Goal: Information Seeking & Learning: Learn about a topic

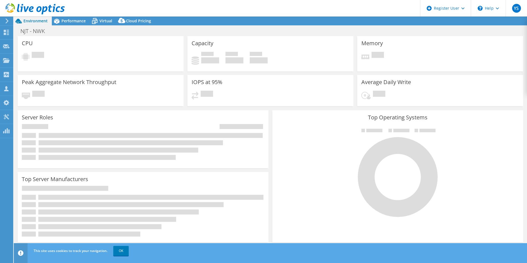
select select "USD"
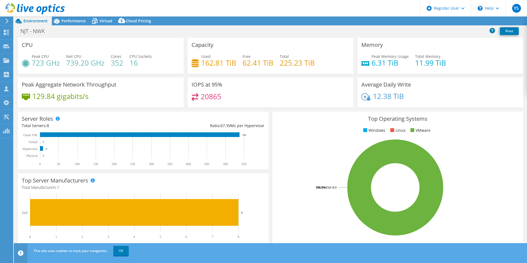
drag, startPoint x: 103, startPoint y: 63, endPoint x: 83, endPoint y: 69, distance: 21.5
click at [32, 64] on div "Peak CPU 723 GHz Net CPU 739.20 GHz Cores 352 CPU Sockets 16" at bounding box center [101, 63] width 158 height 18
click at [146, 80] on div "Peak Aggregate Network Throughput 129.84 gigabits/s" at bounding box center [101, 92] width 166 height 30
drag, startPoint x: 103, startPoint y: 65, endPoint x: 31, endPoint y: 64, distance: 71.4
click at [31, 64] on div "Peak CPU 723 GHz Net CPU 739.20 GHz Cores 352 CPU Sockets 16" at bounding box center [101, 63] width 158 height 18
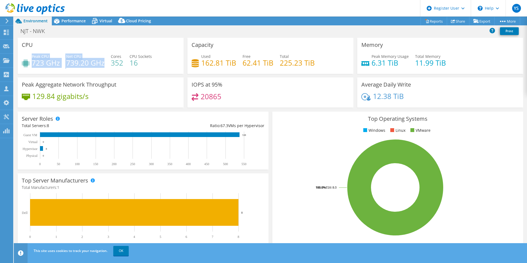
drag, startPoint x: 31, startPoint y: 64, endPoint x: 93, endPoint y: 64, distance: 61.2
click at [93, 64] on h4 "739.20 GHz" at bounding box center [85, 63] width 38 height 6
drag, startPoint x: 34, startPoint y: 63, endPoint x: 103, endPoint y: 64, distance: 69.2
click at [103, 64] on div "Peak CPU 723 GHz Net CPU 739.20 GHz Cores 352 CPU Sockets 16" at bounding box center [101, 63] width 158 height 18
click at [103, 64] on h4 "739.20 GHz" at bounding box center [85, 63] width 38 height 6
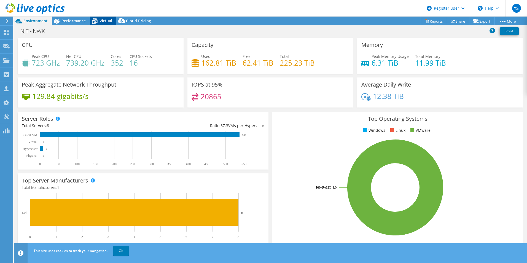
click at [111, 18] on div "Virtual" at bounding box center [103, 21] width 26 height 9
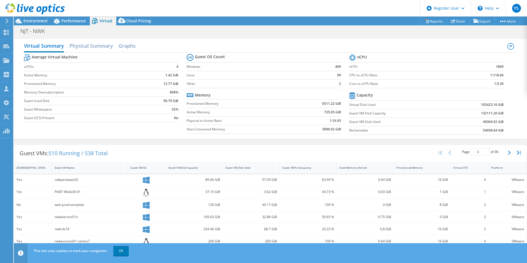
click at [483, 113] on b "132111.20 GiB" at bounding box center [492, 114] width 23 height 6
drag, startPoint x: 483, startPoint y: 114, endPoint x: 477, endPoint y: 113, distance: 6.3
click at [477, 113] on td "132111.20 GiB" at bounding box center [475, 113] width 57 height 9
drag, startPoint x: 479, startPoint y: 113, endPoint x: 487, endPoint y: 112, distance: 8.0
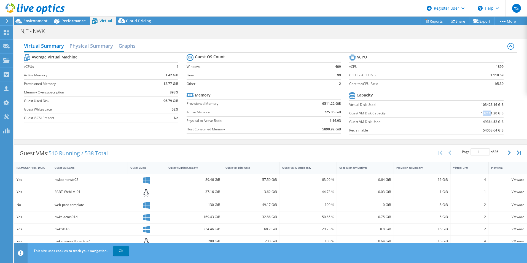
click at [487, 112] on b "132111.20 GiB" at bounding box center [492, 114] width 23 height 6
click at [64, 24] on div "Performance" at bounding box center [71, 21] width 38 height 9
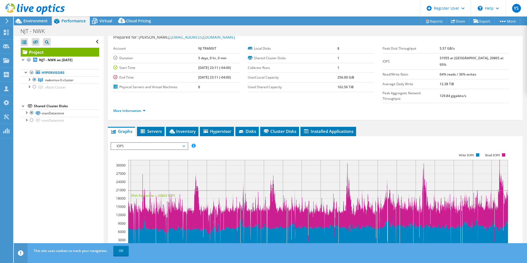
scroll to position [28, 0]
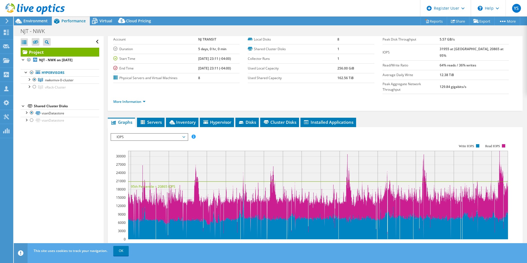
click at [145, 134] on span "IOPS" at bounding box center [149, 137] width 71 height 7
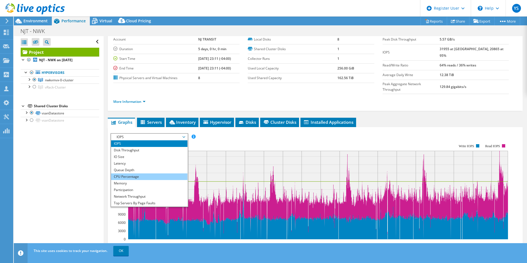
click at [140, 173] on li "CPU Percentage" at bounding box center [149, 176] width 76 height 7
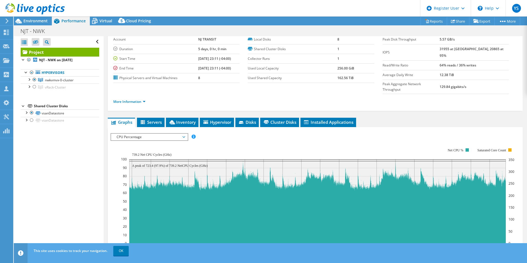
scroll to position [0, 0]
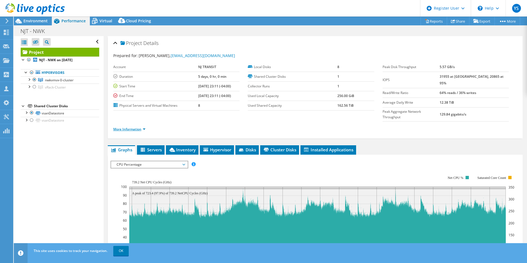
click at [144, 127] on link "More Information" at bounding box center [129, 129] width 32 height 5
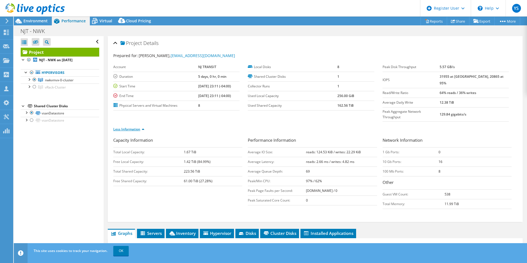
click at [142, 127] on link "Less Information" at bounding box center [128, 129] width 31 height 5
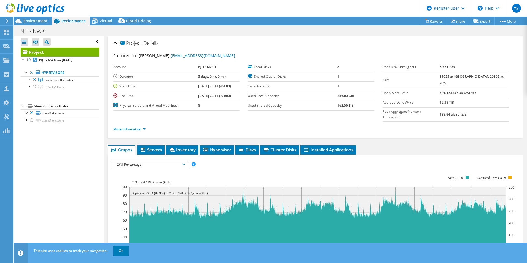
click at [137, 161] on span "CPU Percentage" at bounding box center [149, 164] width 71 height 7
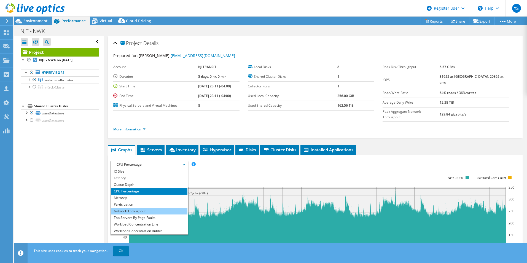
scroll to position [20, 0]
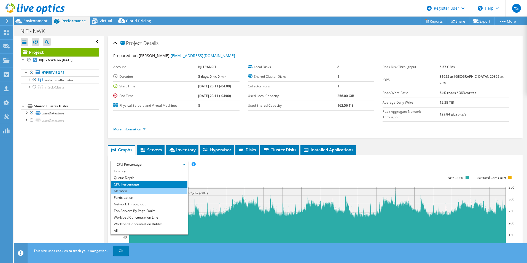
click at [138, 188] on li "Memory" at bounding box center [149, 191] width 76 height 7
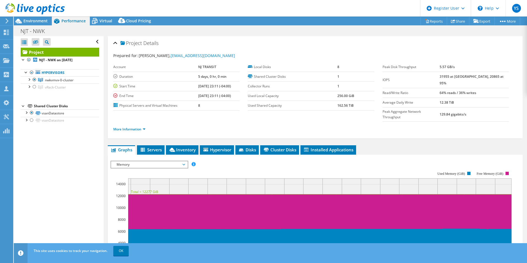
scroll to position [28, 0]
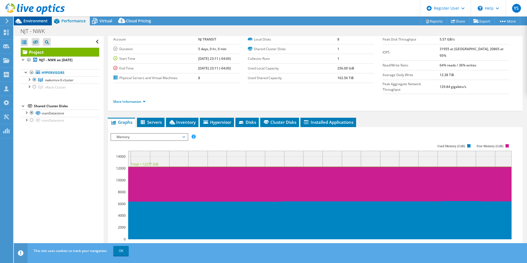
click at [24, 24] on div "Environment" at bounding box center [33, 21] width 38 height 9
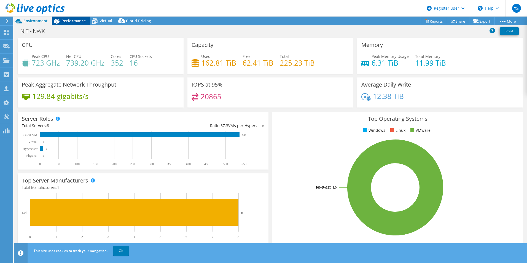
click at [74, 24] on div "Performance" at bounding box center [71, 21] width 38 height 9
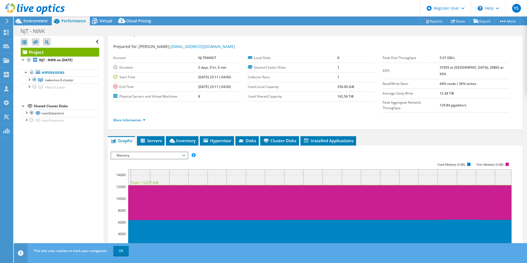
scroll to position [0, 0]
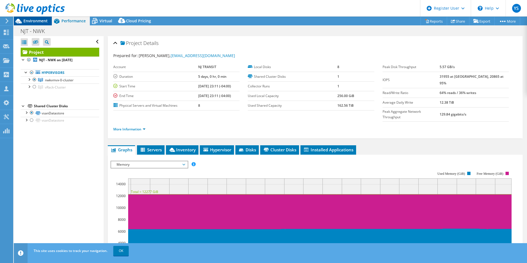
click at [46, 21] on span "Environment" at bounding box center [35, 20] width 24 height 5
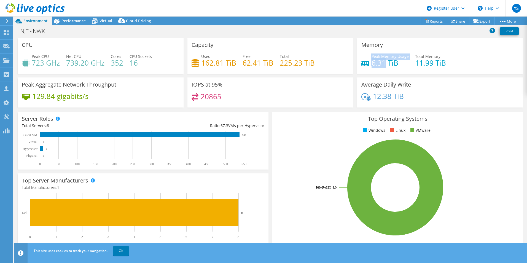
drag, startPoint x: 381, startPoint y: 64, endPoint x: 368, endPoint y: 62, distance: 13.3
click at [368, 62] on div "Peak Memory Usage 6.31 TiB" at bounding box center [385, 60] width 47 height 12
click at [71, 21] on span "Performance" at bounding box center [74, 20] width 24 height 5
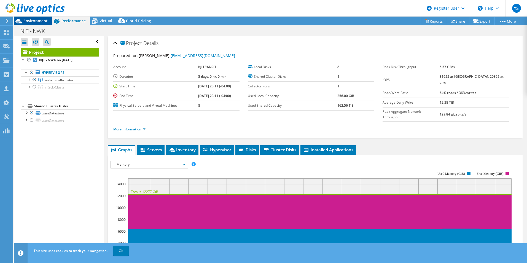
click at [23, 20] on span "Environment" at bounding box center [35, 20] width 24 height 5
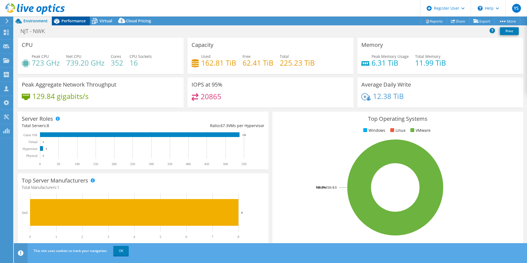
click at [63, 24] on div "Performance" at bounding box center [71, 21] width 38 height 9
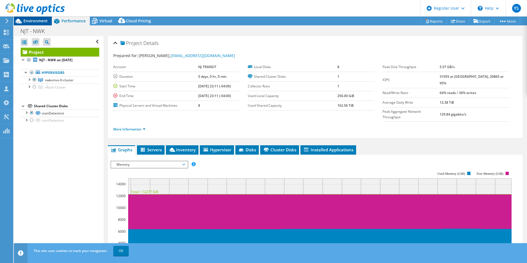
click at [32, 20] on span "Environment" at bounding box center [35, 20] width 24 height 5
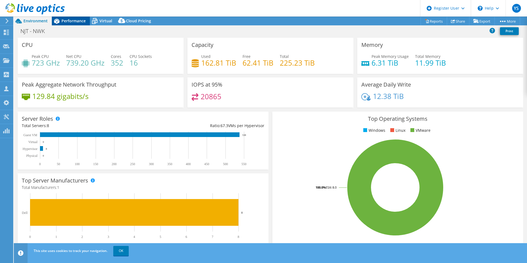
click at [63, 24] on div "Performance" at bounding box center [71, 21] width 38 height 9
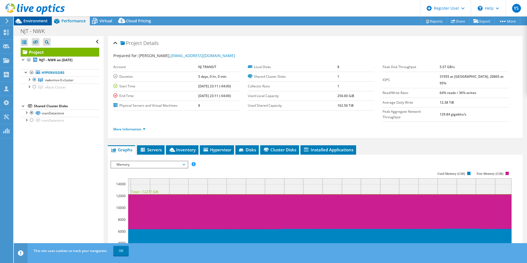
click at [31, 22] on span "Environment" at bounding box center [35, 20] width 24 height 5
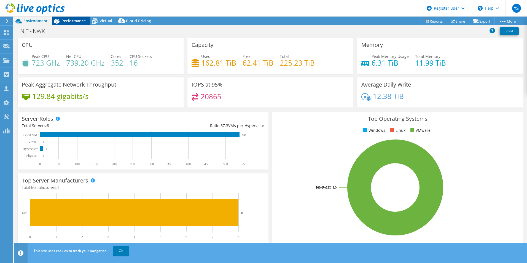
drag, startPoint x: 62, startPoint y: 21, endPoint x: 79, endPoint y: 23, distance: 18.1
click at [61, 21] on div "Performance" at bounding box center [71, 21] width 38 height 9
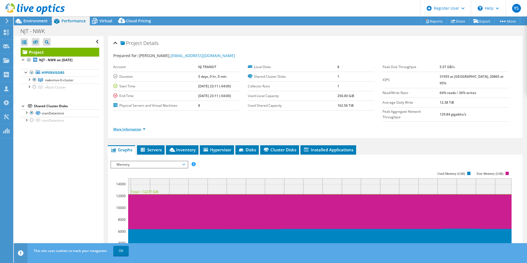
click at [130, 127] on link "More Information" at bounding box center [129, 129] width 32 height 5
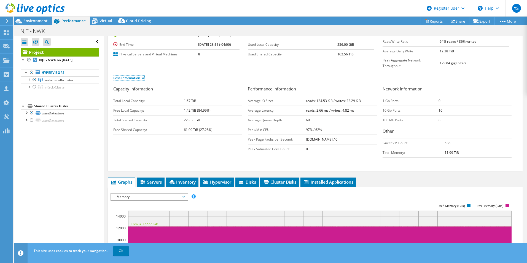
scroll to position [110, 0]
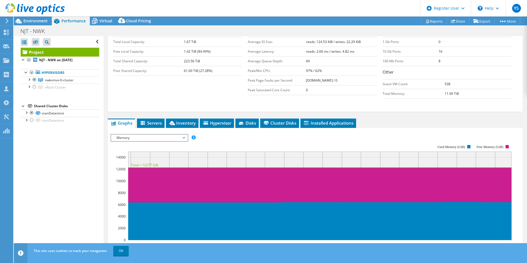
click at [151, 131] on div "IOPS Disk Throughput IO Size Latency Queue Depth CPU Percentage Memory Page Fau…" at bounding box center [316, 226] width 410 height 191
click at [151, 135] on span "Memory" at bounding box center [149, 138] width 71 height 7
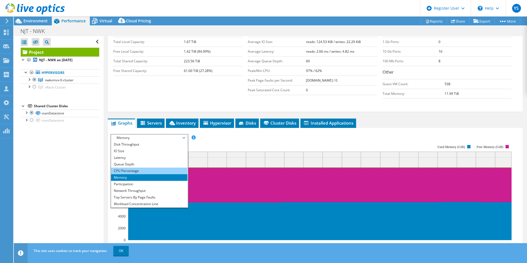
scroll to position [0, 0]
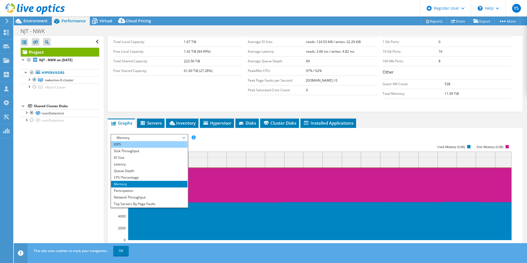
click at [132, 141] on li "IOPS" at bounding box center [149, 144] width 76 height 7
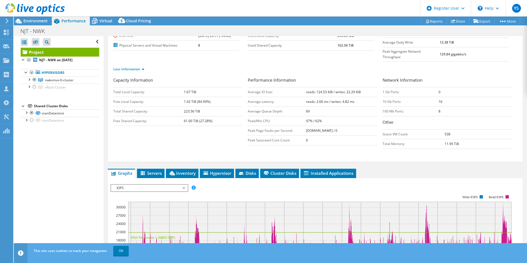
scroll to position [55, 0]
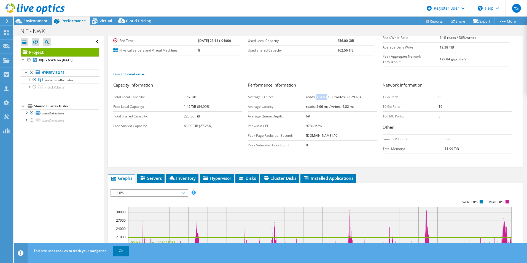
drag, startPoint x: 325, startPoint y: 86, endPoint x: 314, endPoint y: 86, distance: 10.2
click at [314, 95] on b "reads: 124.53 KiB / writes: 22.29 KiB" at bounding box center [333, 97] width 55 height 5
drag, startPoint x: 314, startPoint y: 86, endPoint x: 314, endPoint y: 92, distance: 6.3
click at [314, 102] on td "reads: 2.66 ms / writes: 4.82 ms" at bounding box center [341, 107] width 71 height 10
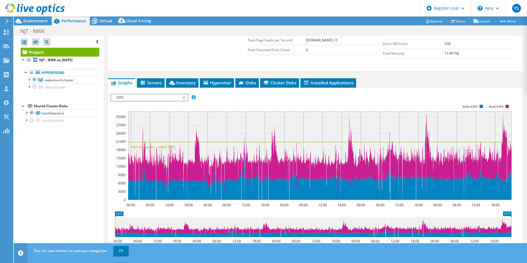
scroll to position [165, 0]
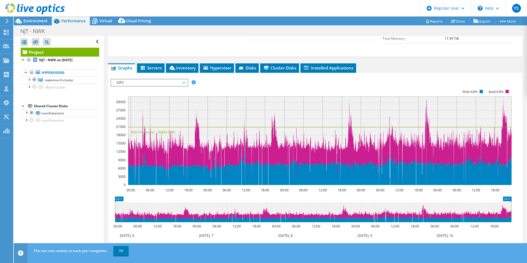
click at [170, 79] on span "IOPS" at bounding box center [149, 82] width 71 height 7
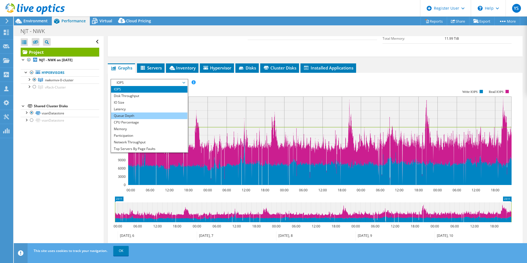
click at [143, 113] on li "Queue Depth" at bounding box center [149, 116] width 76 height 7
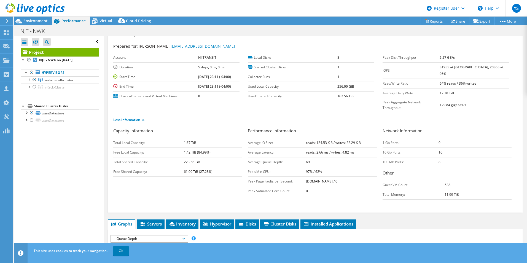
scroll to position [0, 0]
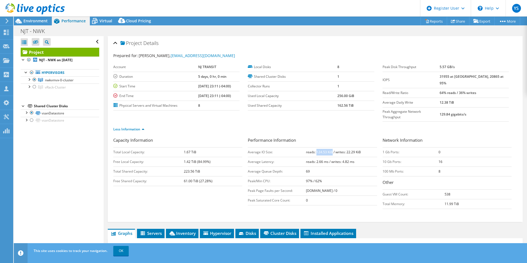
drag, startPoint x: 314, startPoint y: 139, endPoint x: 330, endPoint y: 139, distance: 15.7
click at [330, 150] on b "reads: 124.53 KiB / writes: 22.29 KiB" at bounding box center [333, 152] width 55 height 5
drag, startPoint x: 330, startPoint y: 139, endPoint x: 301, endPoint y: 126, distance: 31.7
click at [301, 137] on h3 "Performance Information" at bounding box center [312, 140] width 129 height 7
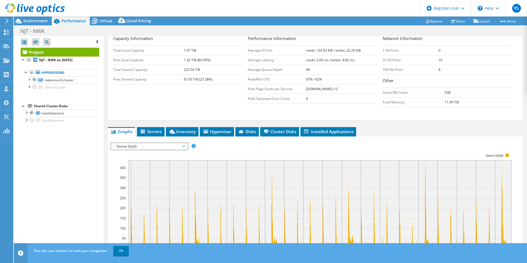
scroll to position [110, 0]
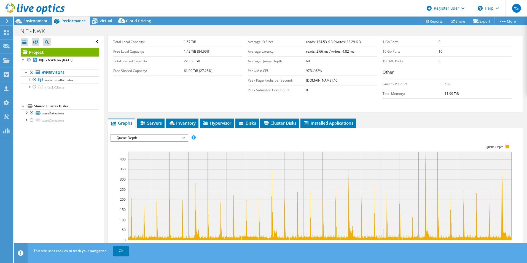
click at [172, 135] on span "Queue Depth" at bounding box center [149, 138] width 71 height 7
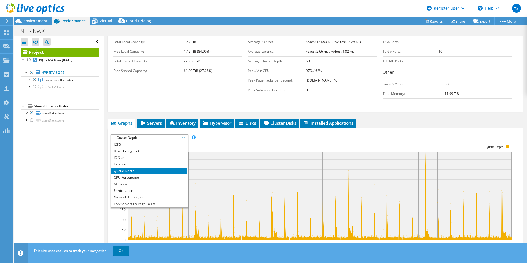
click at [175, 135] on span "Queue Depth" at bounding box center [149, 138] width 71 height 7
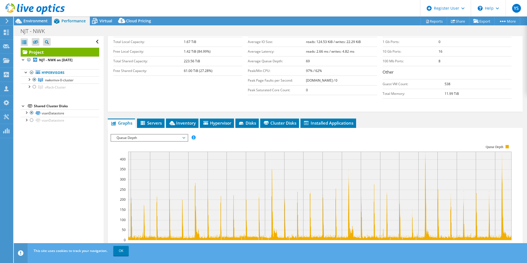
click at [175, 135] on span "Queue Depth" at bounding box center [149, 138] width 71 height 7
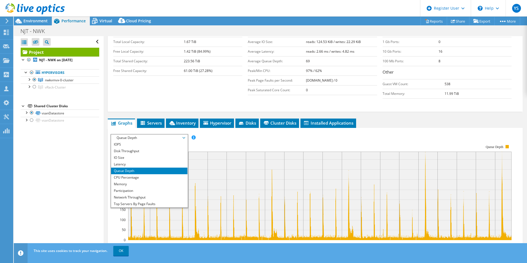
click at [175, 135] on span "Queue Depth" at bounding box center [149, 138] width 71 height 7
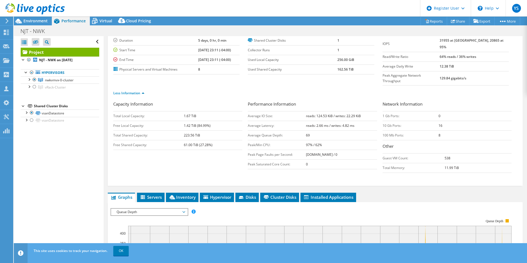
scroll to position [28, 0]
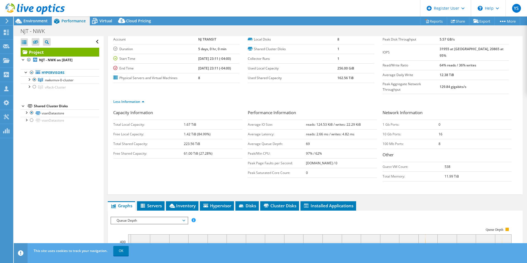
drag, startPoint x: 304, startPoint y: 153, endPoint x: 358, endPoint y: 153, distance: 53.5
click at [358, 158] on td "[DOMAIN_NAME] / 0" at bounding box center [341, 163] width 71 height 10
drag, startPoint x: 358, startPoint y: 153, endPoint x: 360, endPoint y: 166, distance: 13.2
click at [360, 168] on td "0" at bounding box center [341, 173] width 71 height 10
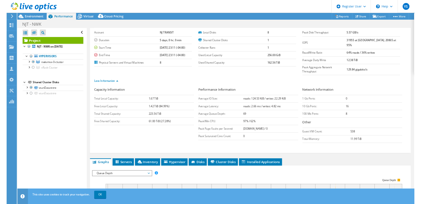
scroll to position [0, 0]
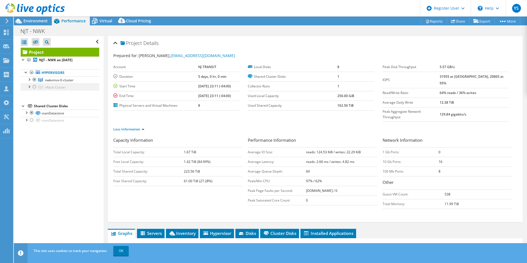
click at [31, 87] on div at bounding box center [29, 87] width 6 height 6
click at [30, 88] on div at bounding box center [29, 87] width 6 height 6
click at [33, 86] on div at bounding box center [35, 87] width 6 height 7
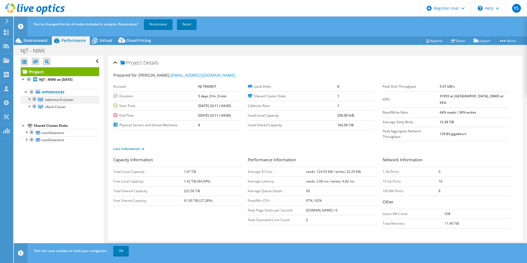
click at [34, 99] on div at bounding box center [35, 99] width 6 height 7
click at [159, 26] on link "Recalculate" at bounding box center [158, 24] width 29 height 10
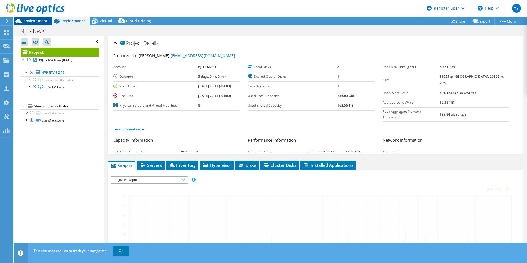
click at [31, 22] on span "Environment" at bounding box center [35, 20] width 24 height 5
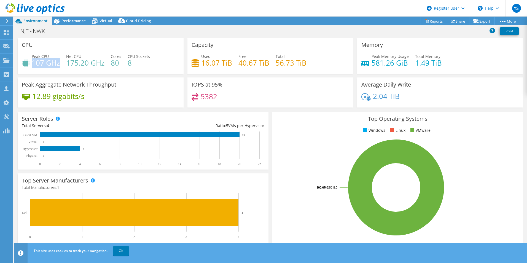
drag, startPoint x: 32, startPoint y: 64, endPoint x: 60, endPoint y: 66, distance: 27.9
click at [60, 66] on h4 "107 GHz" at bounding box center [46, 63] width 28 height 6
drag, startPoint x: 440, startPoint y: 64, endPoint x: 415, endPoint y: 65, distance: 25.1
click at [414, 64] on div "Peak Memory Usage 581.26 GiB Total Memory 1.49 TiB" at bounding box center [441, 63] width 158 height 18
drag, startPoint x: 415, startPoint y: 65, endPoint x: 420, endPoint y: 70, distance: 7.6
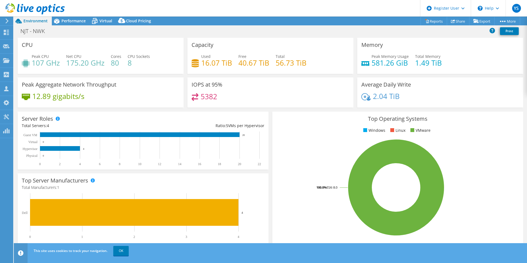
click at [420, 70] on div "Peak Memory Usage 581.26 GiB Total Memory 1.49 TiB" at bounding box center [441, 63] width 158 height 18
click at [73, 24] on div "Performance" at bounding box center [71, 21] width 38 height 9
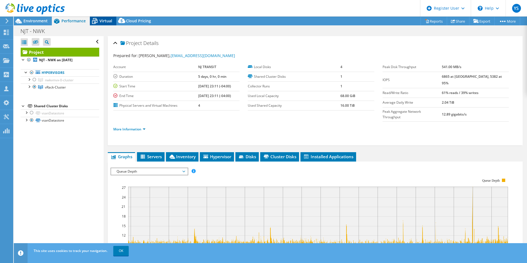
click at [102, 23] on span "Virtual" at bounding box center [106, 20] width 13 height 5
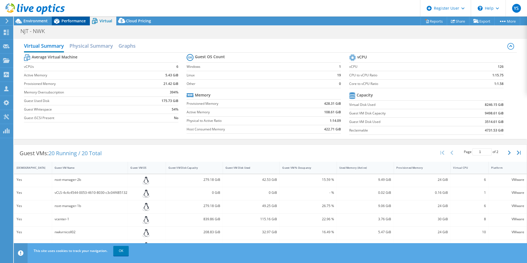
click at [78, 22] on span "Performance" at bounding box center [74, 20] width 24 height 5
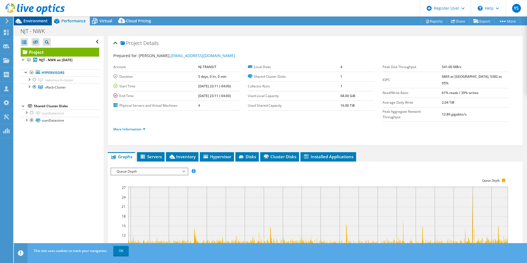
click at [26, 23] on div "Environment" at bounding box center [33, 21] width 38 height 9
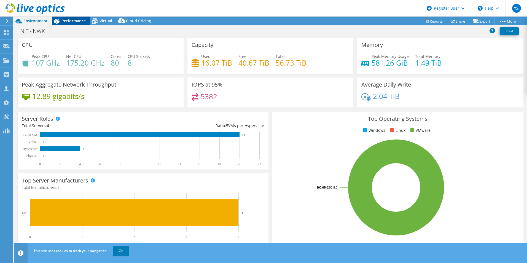
click at [70, 21] on span "Performance" at bounding box center [74, 20] width 24 height 5
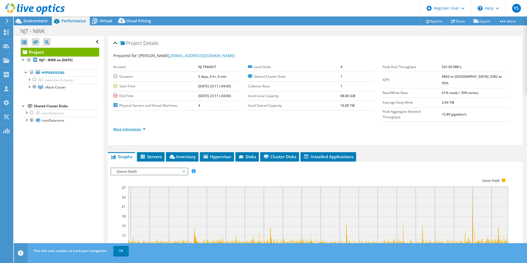
click at [137, 127] on link "More Information" at bounding box center [129, 129] width 32 height 5
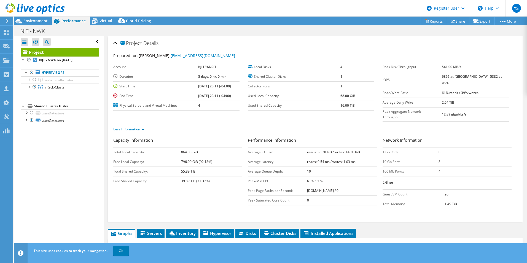
click at [136, 127] on link "Less Information" at bounding box center [128, 129] width 31 height 5
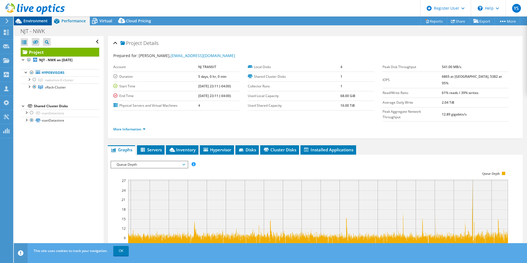
click at [45, 23] on span "Environment" at bounding box center [35, 20] width 24 height 5
